Goal: Navigation & Orientation: Find specific page/section

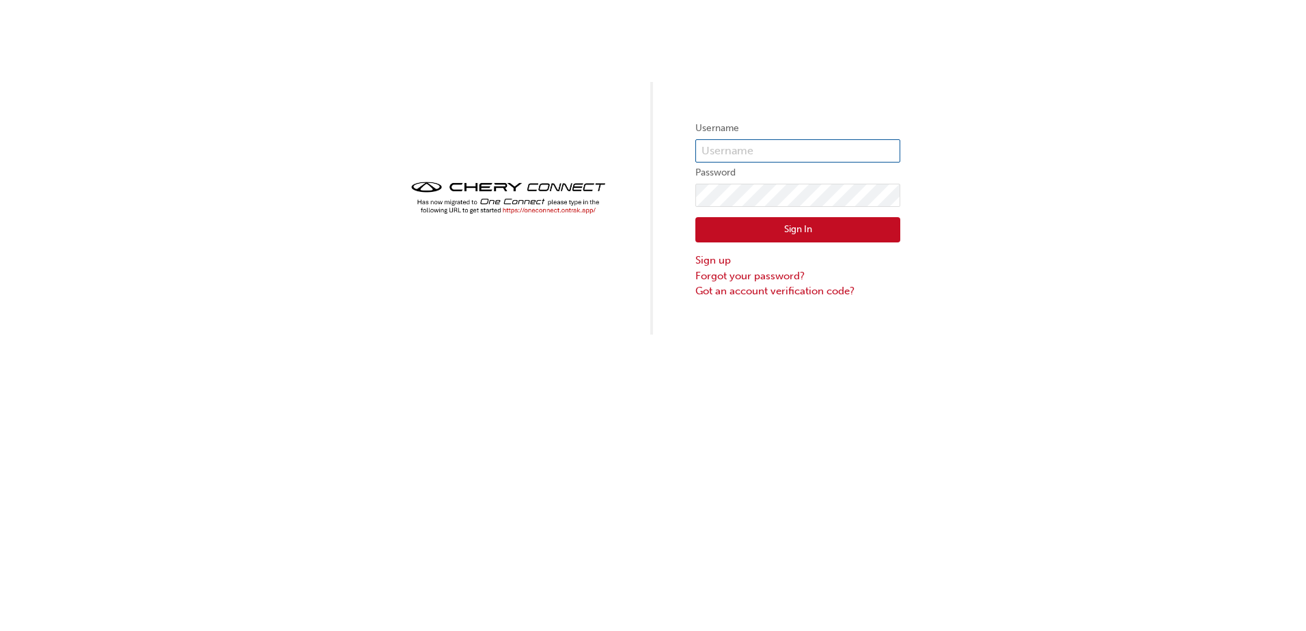
type input "cma088"
click at [515, 208] on img at bounding box center [508, 198] width 205 height 40
click at [529, 210] on img at bounding box center [508, 198] width 205 height 40
click at [555, 210] on img at bounding box center [508, 198] width 205 height 40
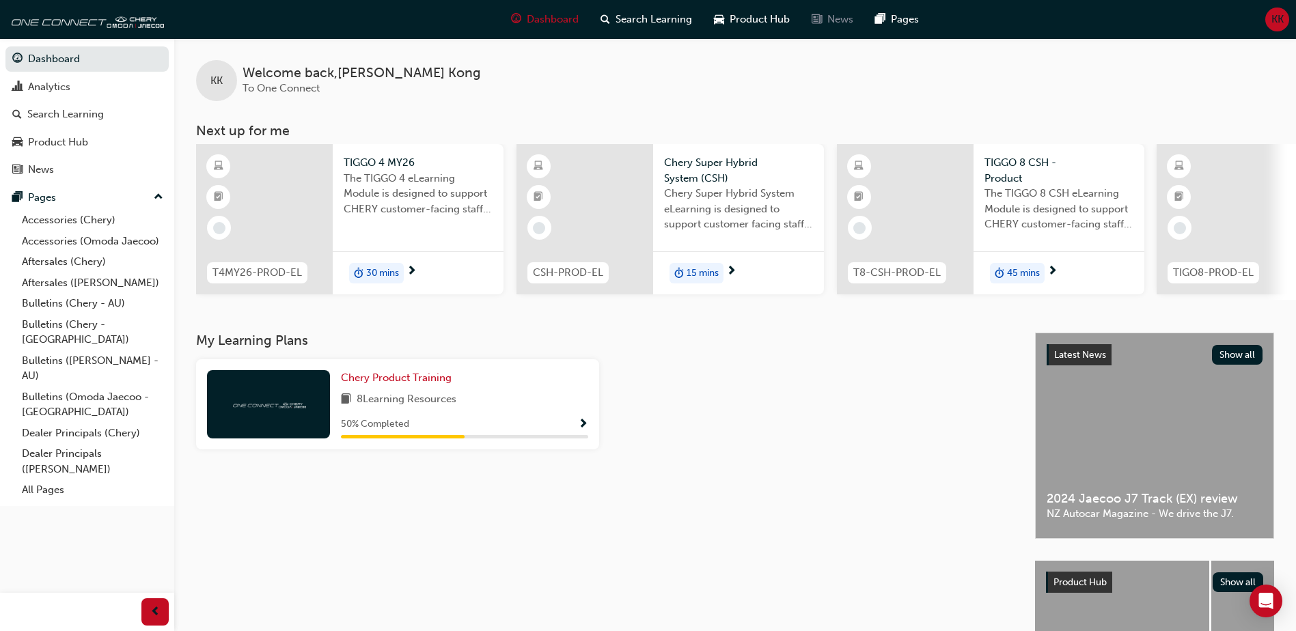
click at [845, 26] on span "News" at bounding box center [840, 20] width 26 height 16
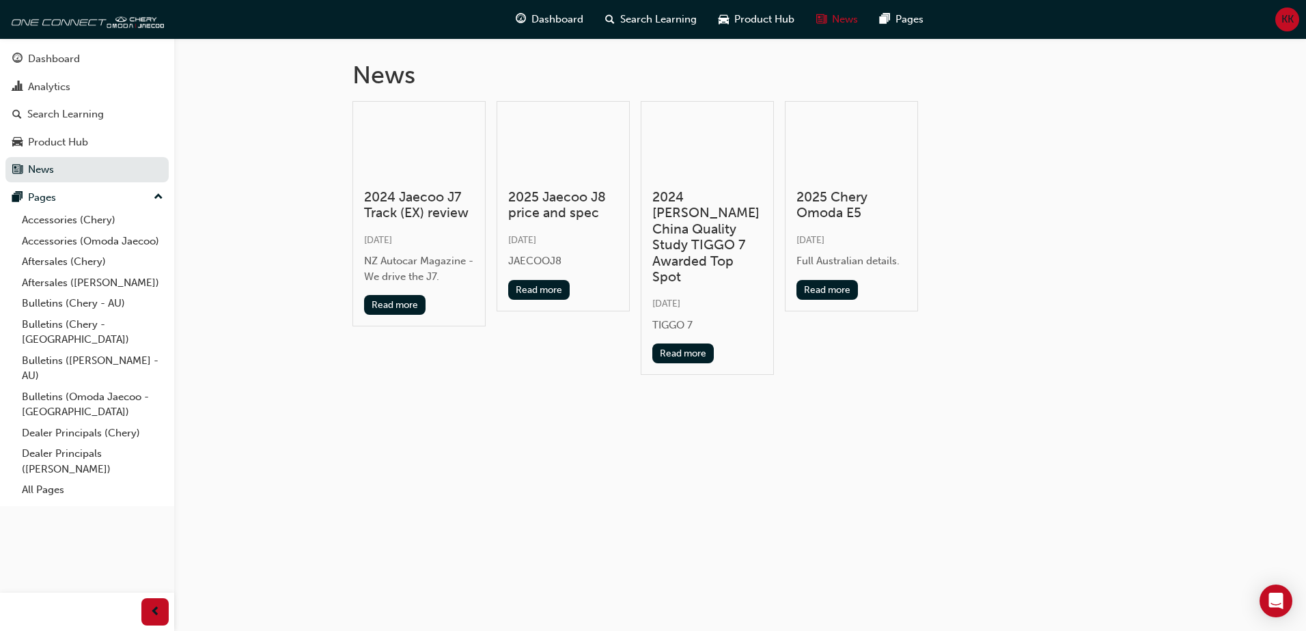
click at [64, 489] on div "Dashboard Analytics Search Learning Product Hub News Pages Pages Accessories (C…" at bounding box center [87, 272] width 174 height 468
click at [59, 480] on link "All Pages" at bounding box center [92, 490] width 152 height 21
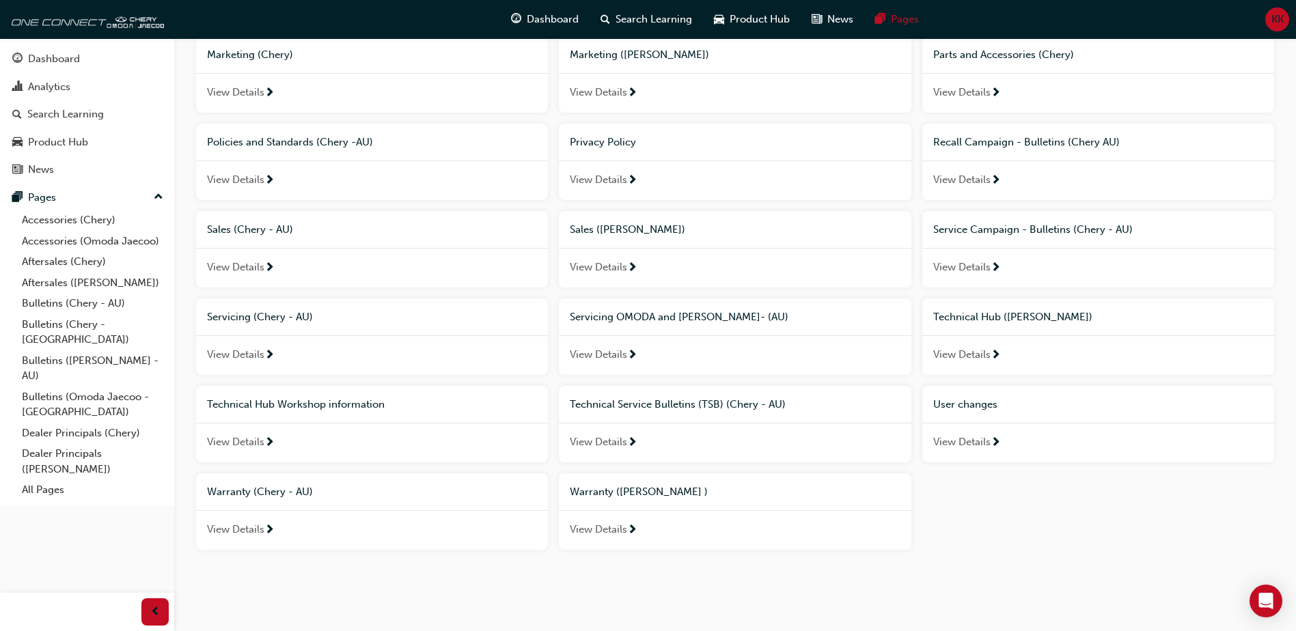
scroll to position [762, 0]
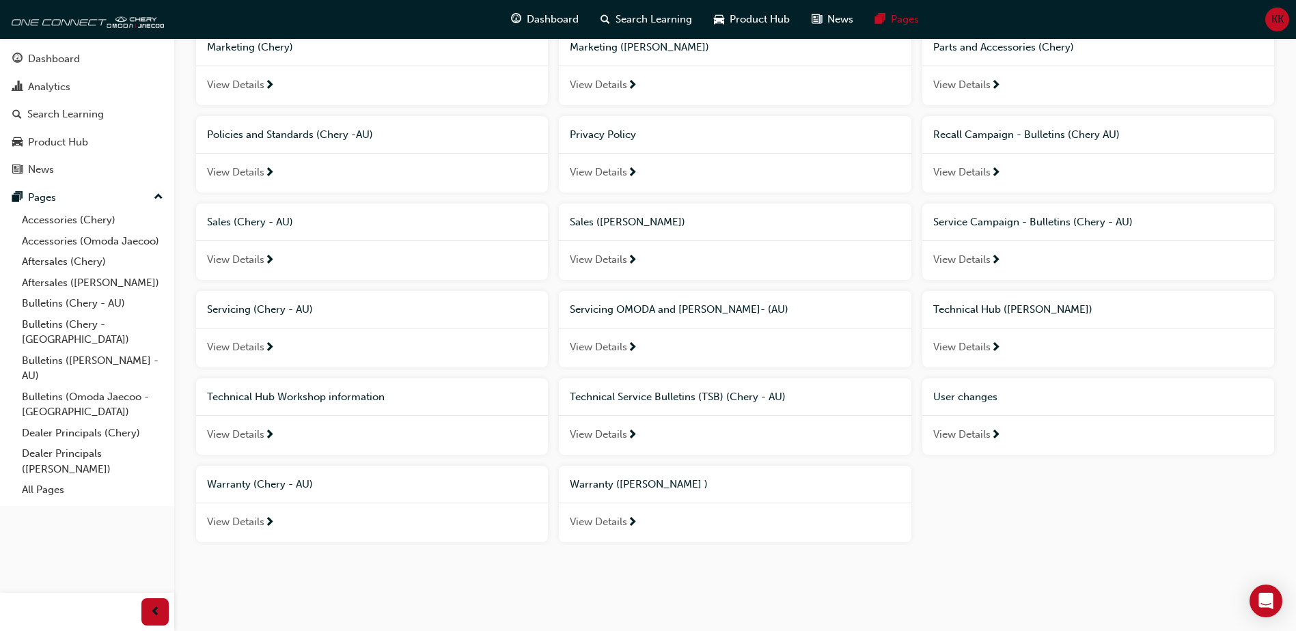
click at [549, 454] on div "Technical Hub Workshop information View Details" at bounding box center [372, 416] width 363 height 77
